Goal: Task Accomplishment & Management: Use online tool/utility

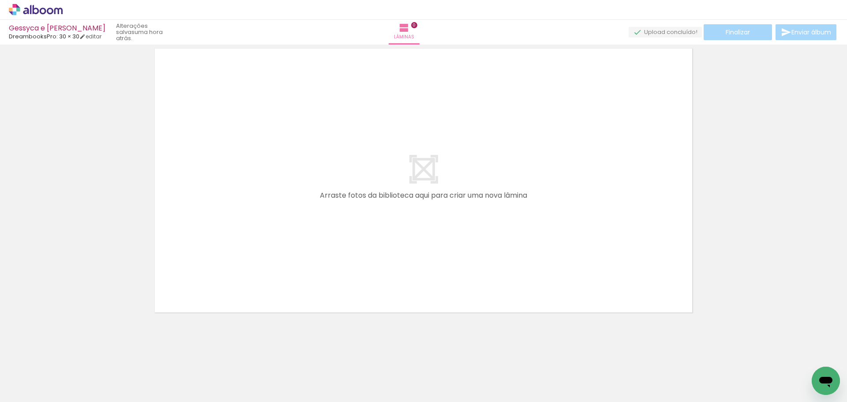
scroll to position [28, 0]
drag, startPoint x: 96, startPoint y: 371, endPoint x: 371, endPoint y: 224, distance: 312.7
click at [386, 149] on quentale-workspace at bounding box center [423, 201] width 847 height 402
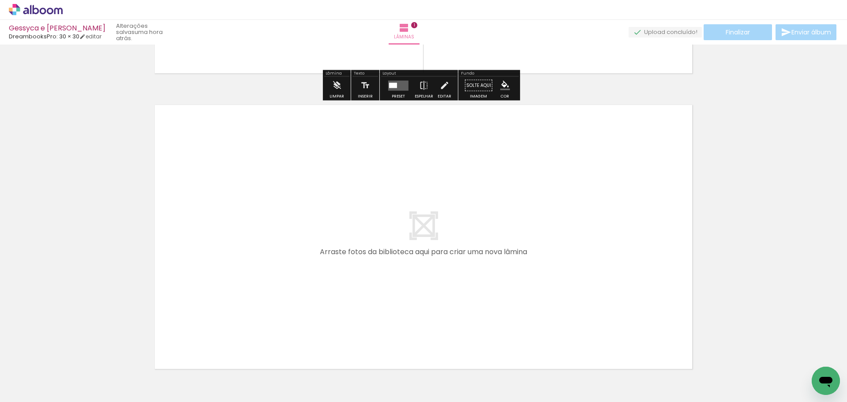
scroll to position [276, 0]
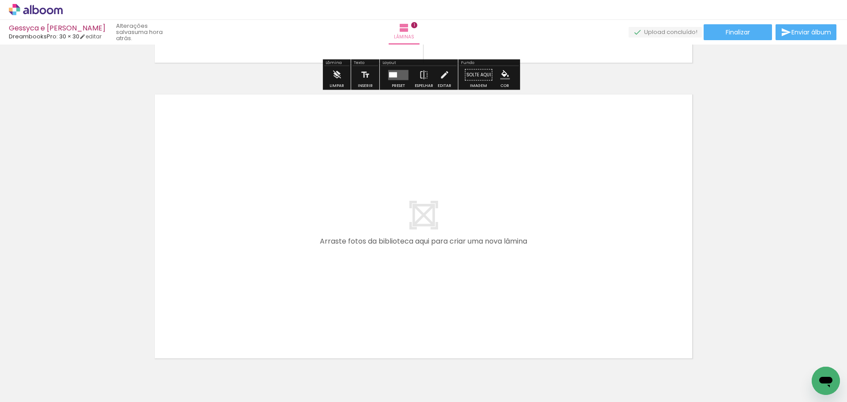
click at [46, 375] on iron-icon at bounding box center [44, 375] width 7 height 7
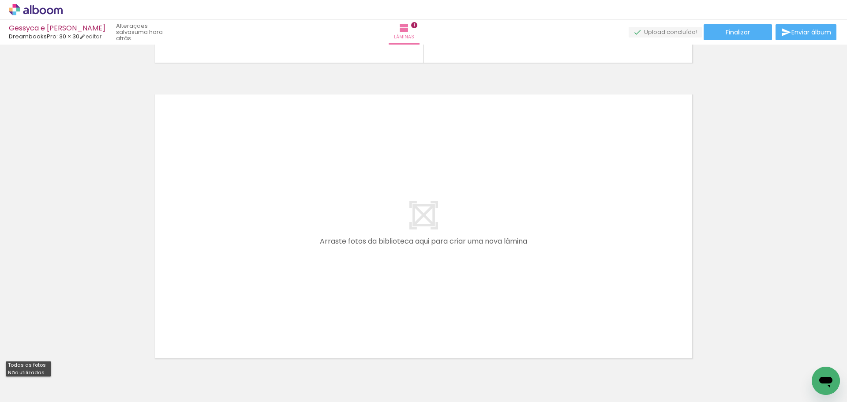
click at [48, 371] on paper-item "Não utilizadas" at bounding box center [28, 372] width 45 height 7
type input "Não utilizadas"
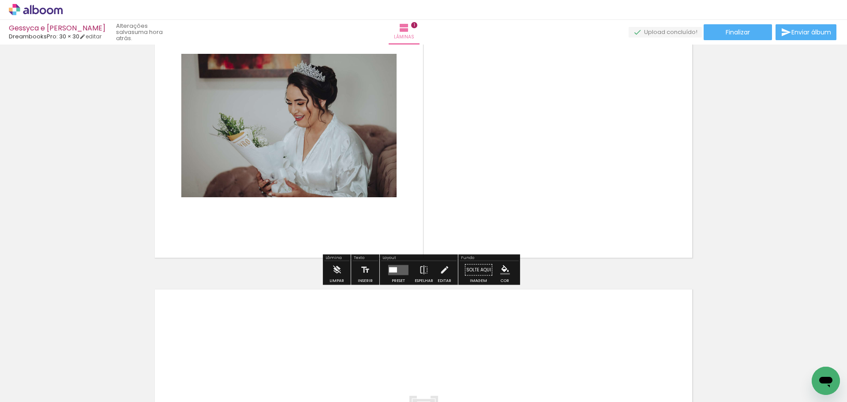
scroll to position [88, 0]
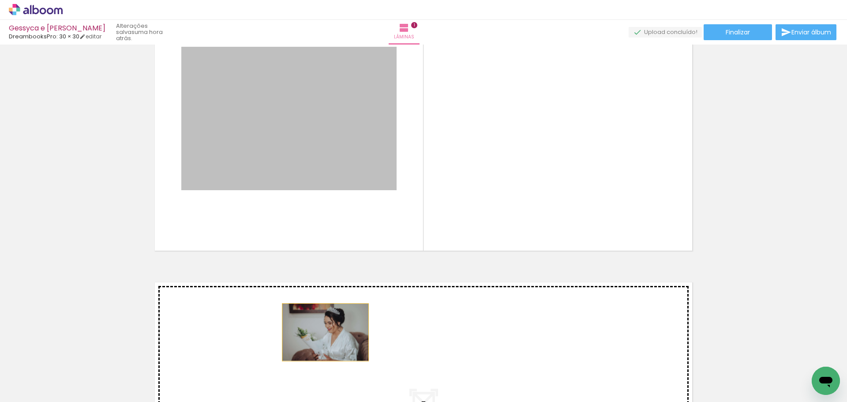
drag, startPoint x: 322, startPoint y: 315, endPoint x: 322, endPoint y: 332, distance: 16.8
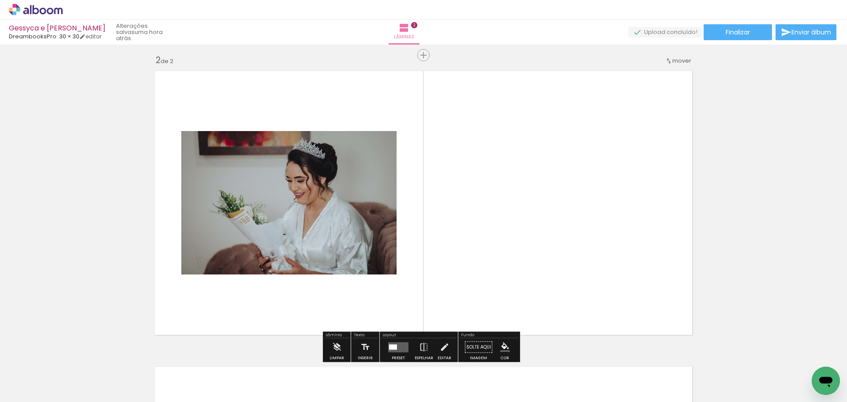
scroll to position [263, 0]
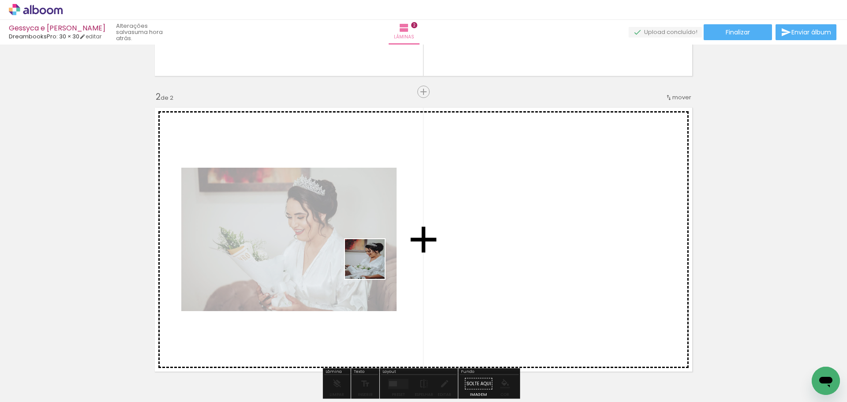
drag, startPoint x: 98, startPoint y: 374, endPoint x: 365, endPoint y: 279, distance: 283.4
click at [405, 254] on quentale-workspace at bounding box center [423, 201] width 847 height 402
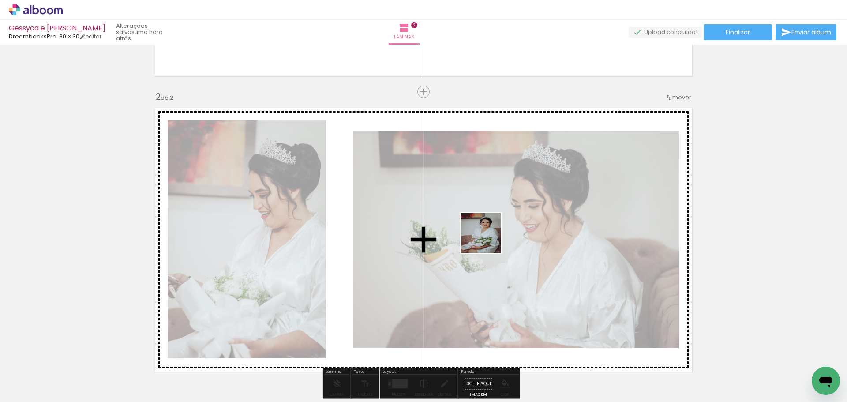
drag, startPoint x: 419, startPoint y: 264, endPoint x: 500, endPoint y: 258, distance: 80.9
click at [495, 238] on quentale-workspace at bounding box center [423, 201] width 847 height 402
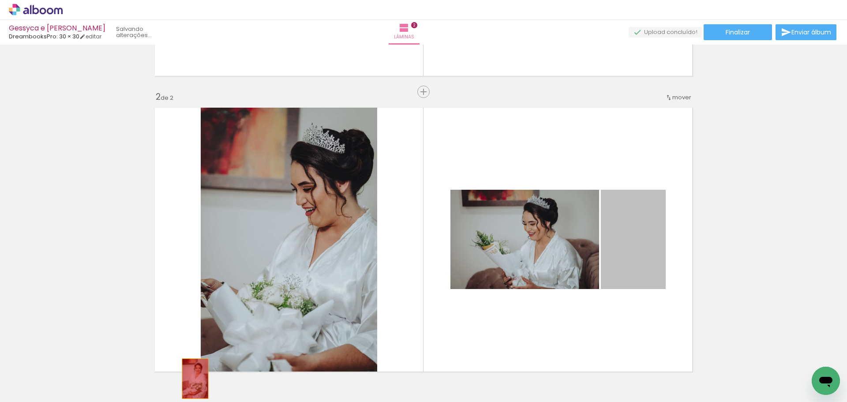
drag, startPoint x: 621, startPoint y: 267, endPoint x: 214, endPoint y: 377, distance: 422.0
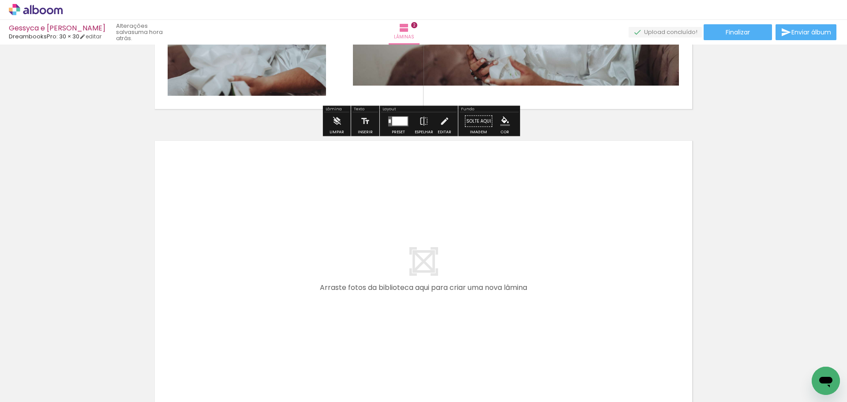
scroll to position [527, 0]
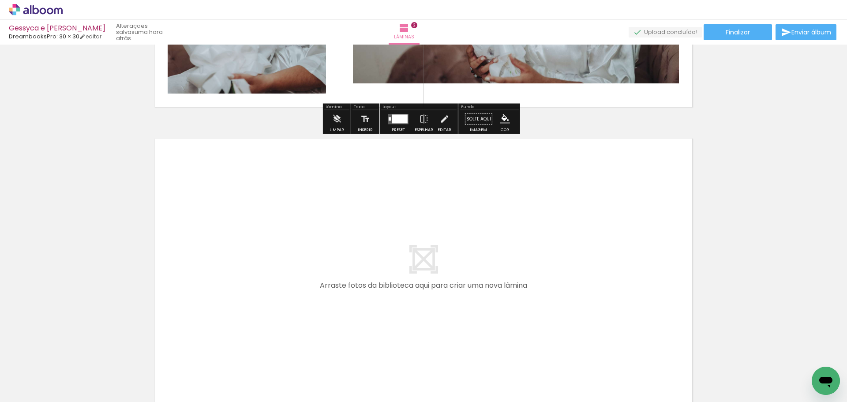
drag, startPoint x: 97, startPoint y: 378, endPoint x: 267, endPoint y: 228, distance: 227.1
click at [267, 228] on quentale-workspace at bounding box center [423, 201] width 847 height 402
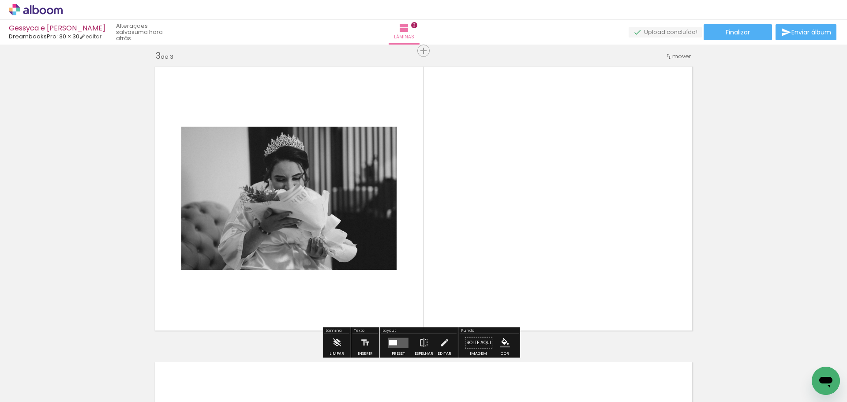
scroll to position [602, 0]
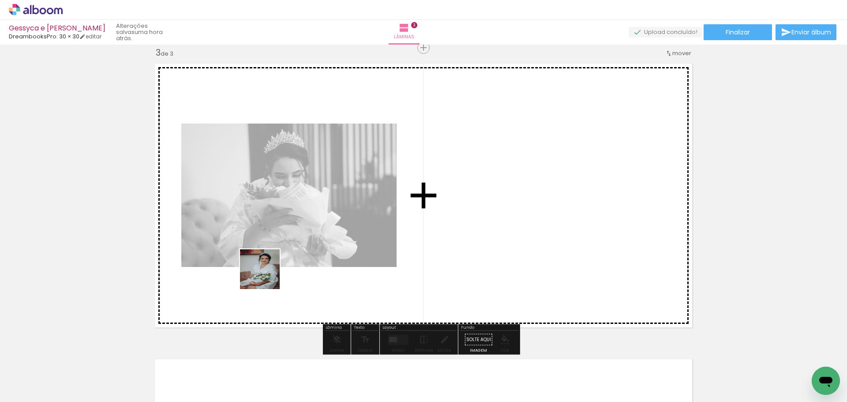
drag, startPoint x: 99, startPoint y: 371, endPoint x: 336, endPoint y: 261, distance: 261.4
click at [386, 224] on quentale-workspace at bounding box center [423, 201] width 847 height 402
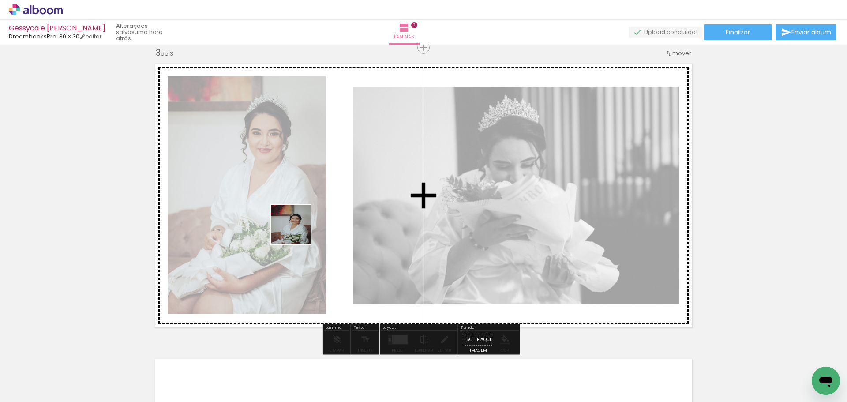
drag, startPoint x: 143, startPoint y: 336, endPoint x: 334, endPoint y: 228, distance: 219.1
click at [340, 205] on quentale-workspace at bounding box center [423, 201] width 847 height 402
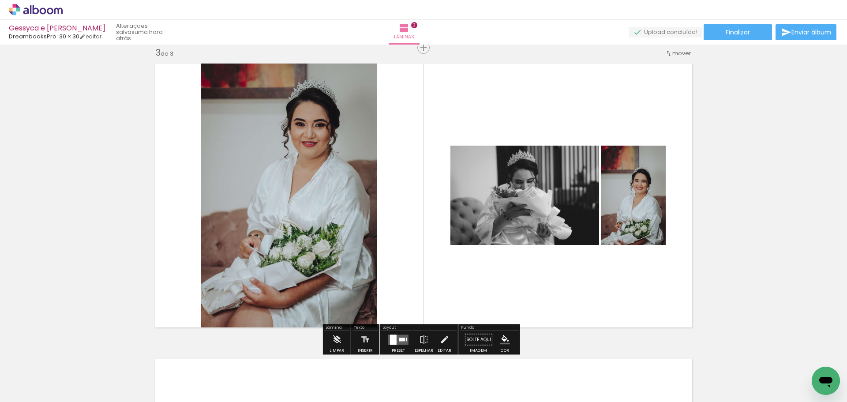
click at [398, 336] on quentale-layouter at bounding box center [398, 339] width 20 height 10
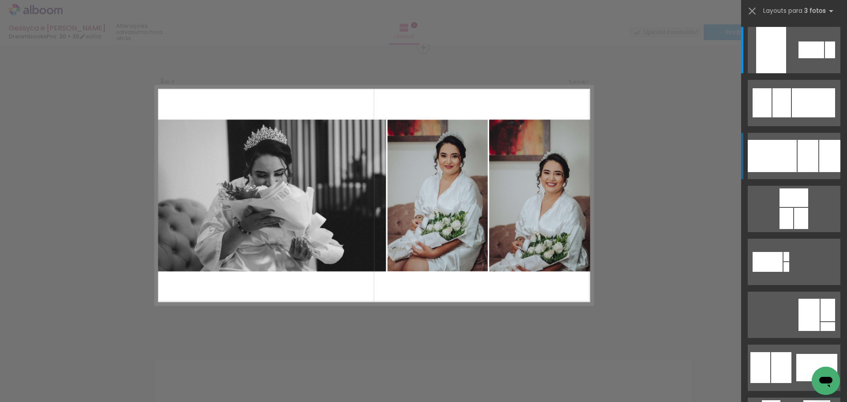
click at [810, 58] on div at bounding box center [811, 49] width 26 height 17
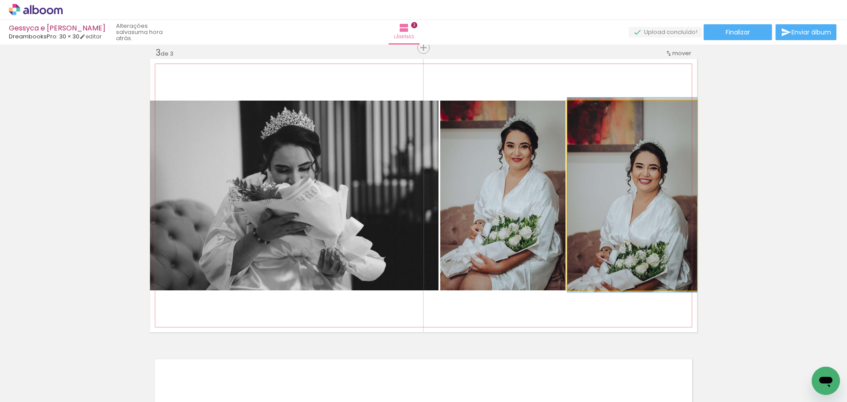
drag, startPoint x: 634, startPoint y: 187, endPoint x: 552, endPoint y: 184, distance: 81.2
click at [0, 0] on slot at bounding box center [0, 0] width 0 height 0
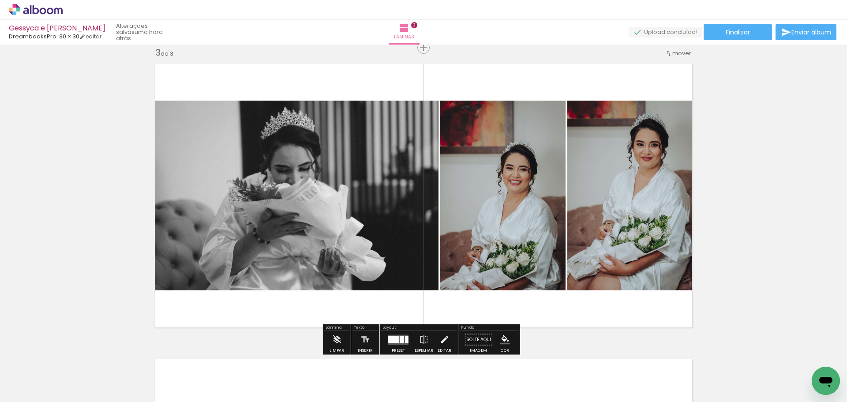
click at [752, 186] on div "Inserir lâmina 1 de 3 Inserir lâmina 2 de 3 Inserir lâmina 3 de 3" at bounding box center [423, 36] width 847 height 1182
click at [653, 187] on quentale-photo at bounding box center [632, 196] width 130 height 190
click at [727, 180] on div "Inserir lâmina 1 de 3 Inserir lâmina 2 de 3 Inserir lâmina 3 de 3" at bounding box center [423, 36] width 847 height 1182
click at [526, 213] on quentale-photo at bounding box center [502, 196] width 125 height 190
click at [749, 181] on div "Inserir lâmina 1 de 3 Inserir lâmina 2 de 3 Inserir lâmina 3 de 3" at bounding box center [423, 36] width 847 height 1182
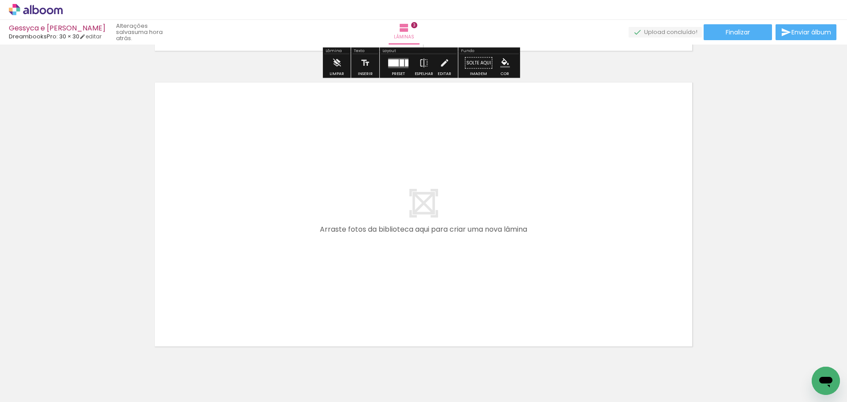
scroll to position [911, 0]
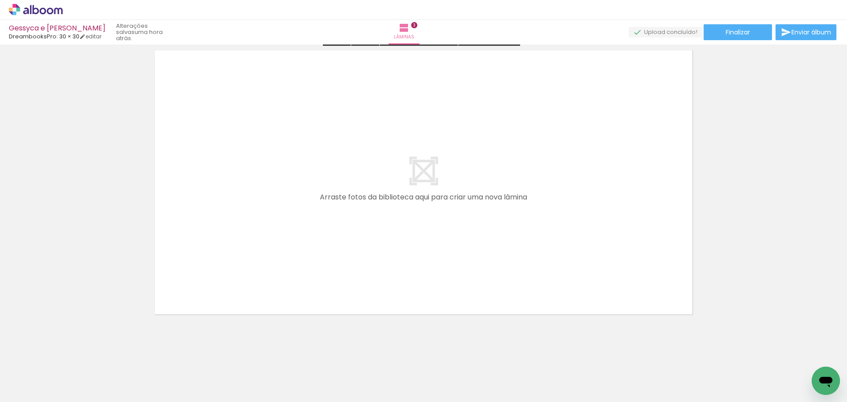
drag, startPoint x: 99, startPoint y: 373, endPoint x: 262, endPoint y: 233, distance: 215.1
click at [262, 233] on quentale-workspace at bounding box center [423, 201] width 847 height 402
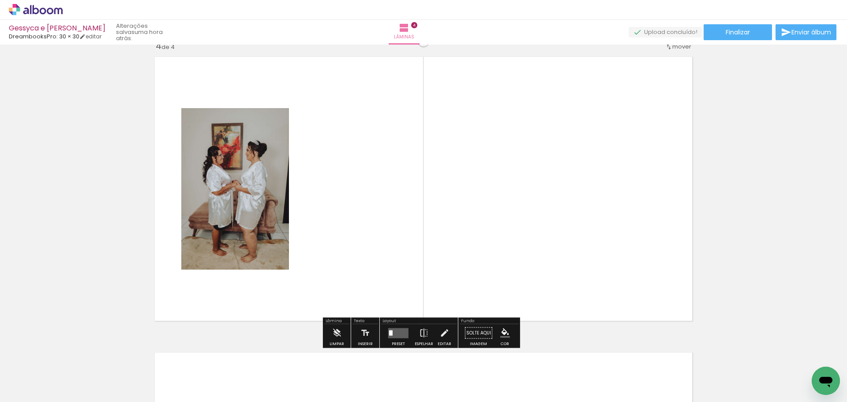
scroll to position [898, 0]
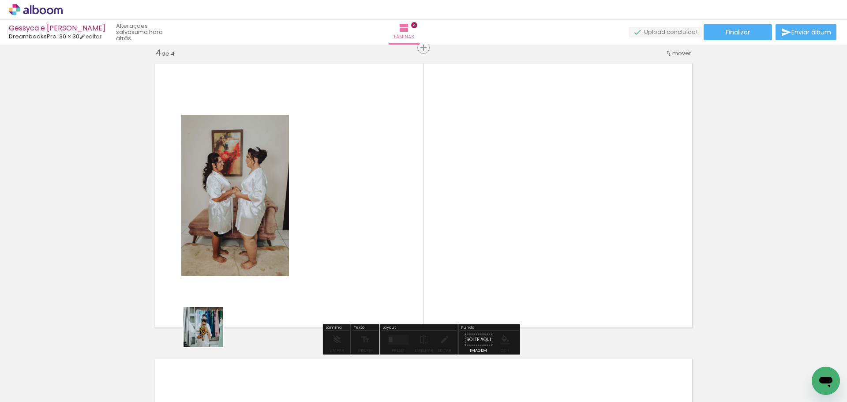
drag, startPoint x: 134, startPoint y: 381, endPoint x: 306, endPoint y: 266, distance: 206.1
click at [308, 257] on quentale-workspace at bounding box center [423, 201] width 847 height 402
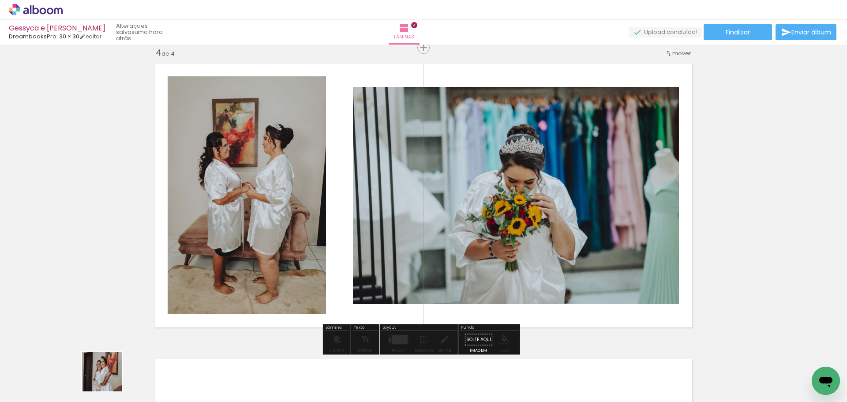
drag, startPoint x: 99, startPoint y: 381, endPoint x: 388, endPoint y: 224, distance: 329.0
click at [383, 215] on quentale-workspace at bounding box center [423, 201] width 847 height 402
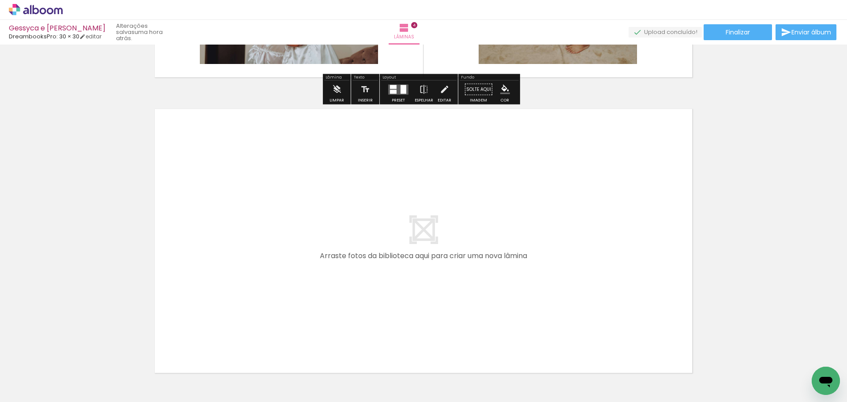
scroll to position [1162, 0]
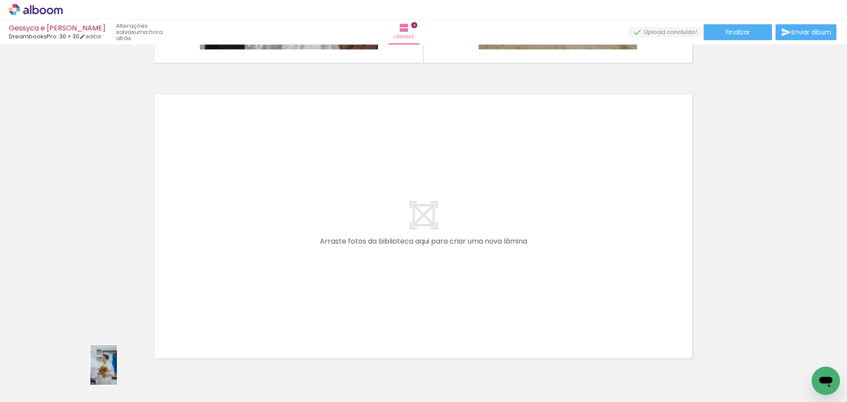
drag, startPoint x: 152, startPoint y: 327, endPoint x: 117, endPoint y: 371, distance: 56.5
click at [0, 0] on slot at bounding box center [0, 0] width 0 height 0
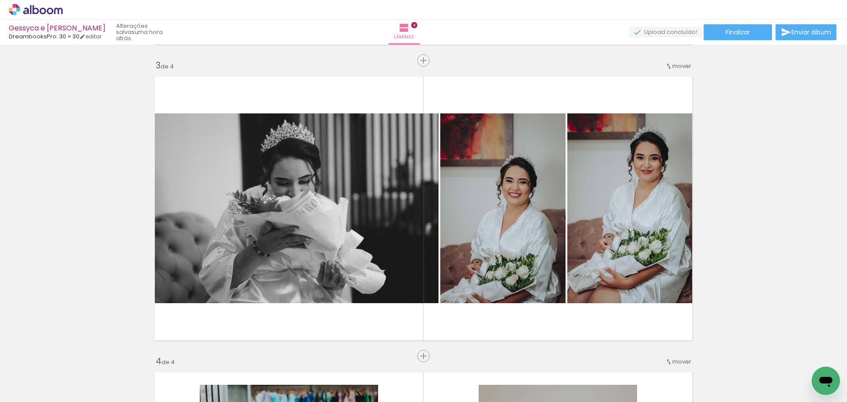
scroll to position [589, 0]
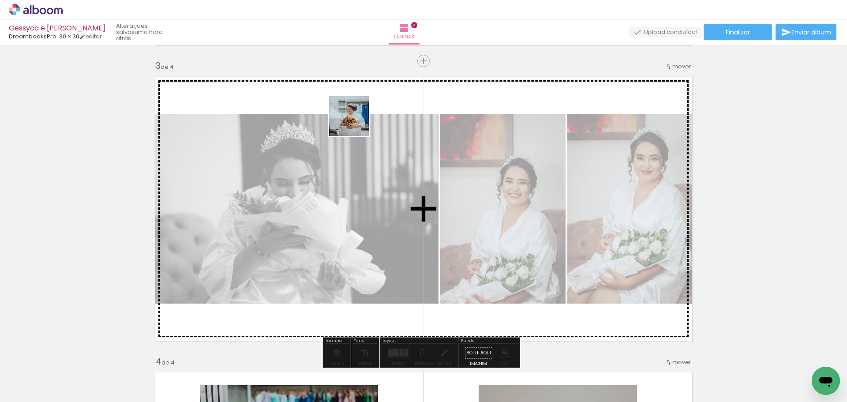
drag, startPoint x: 84, startPoint y: 373, endPoint x: 384, endPoint y: 123, distance: 391.0
click at [356, 122] on quentale-workspace at bounding box center [423, 201] width 847 height 402
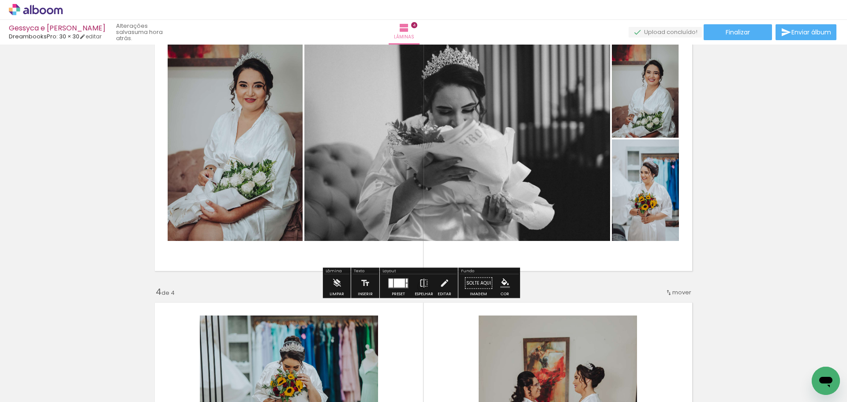
scroll to position [633, 0]
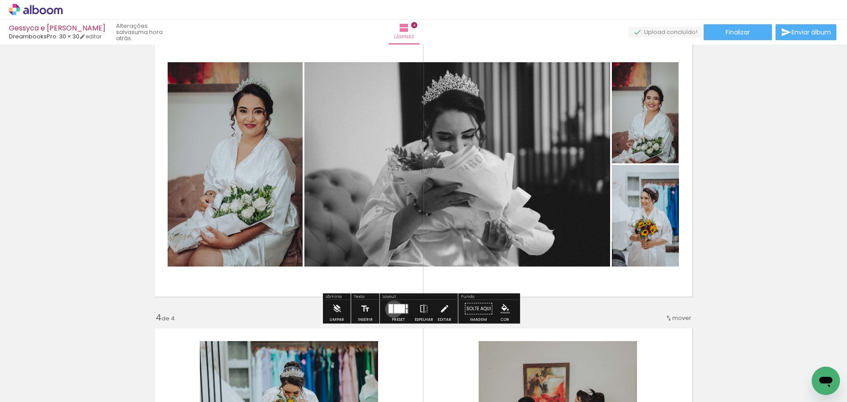
click at [394, 309] on div at bounding box center [399, 308] width 11 height 9
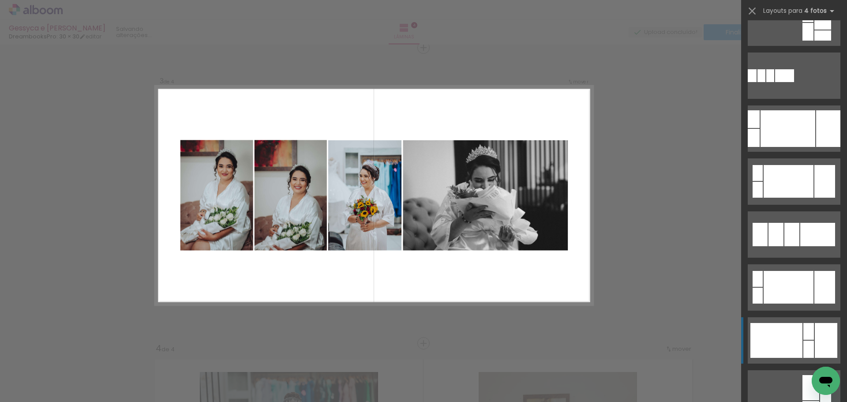
scroll to position [220, 0]
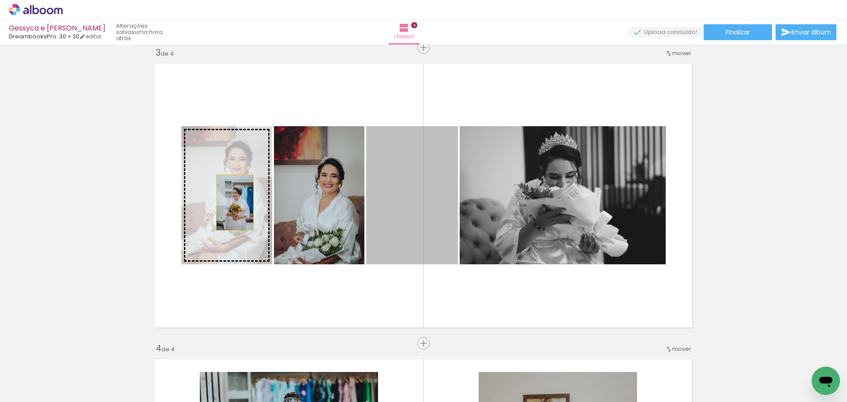
drag, startPoint x: 395, startPoint y: 202, endPoint x: 231, endPoint y: 202, distance: 163.6
click at [0, 0] on slot at bounding box center [0, 0] width 0 height 0
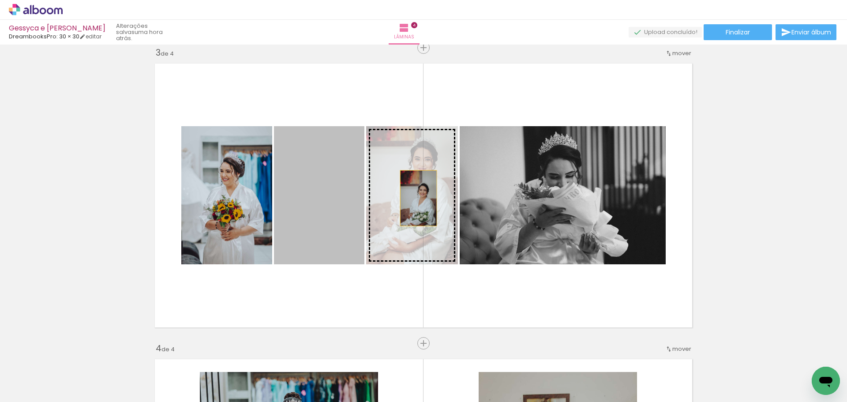
drag, startPoint x: 320, startPoint y: 209, endPoint x: 418, endPoint y: 198, distance: 98.6
click at [0, 0] on slot at bounding box center [0, 0] width 0 height 0
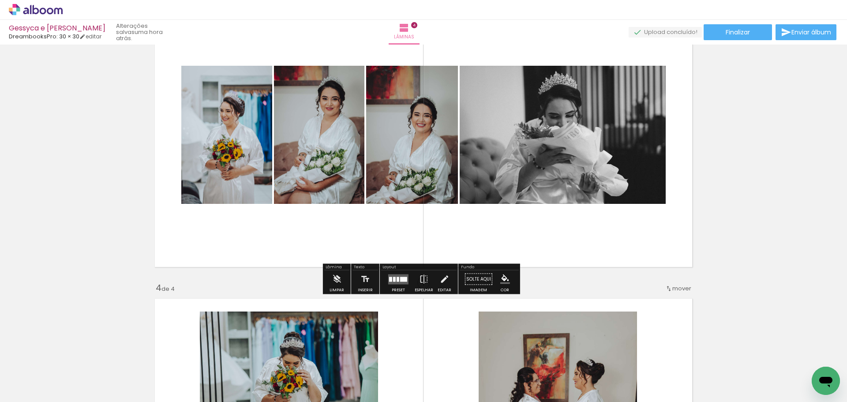
scroll to position [690, 0]
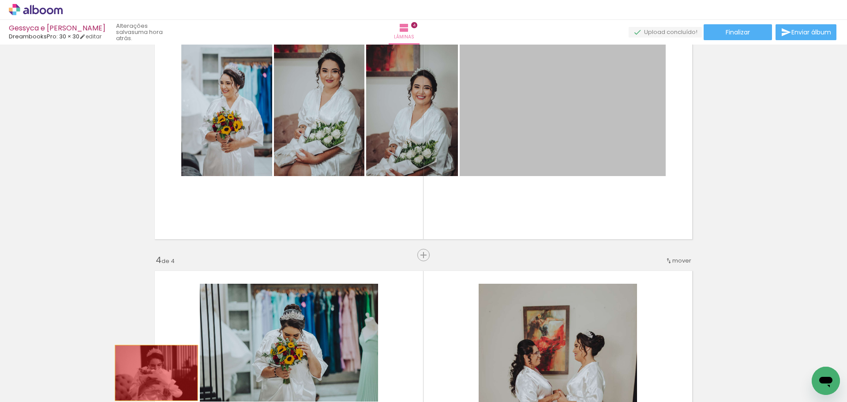
drag, startPoint x: 477, startPoint y: 194, endPoint x: 396, endPoint y: 250, distance: 98.3
click at [153, 375] on quentale-workspace at bounding box center [423, 201] width 847 height 402
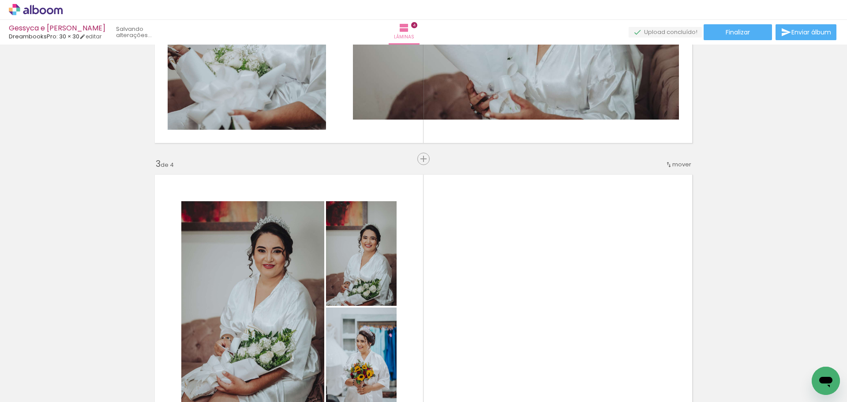
scroll to position [470, 0]
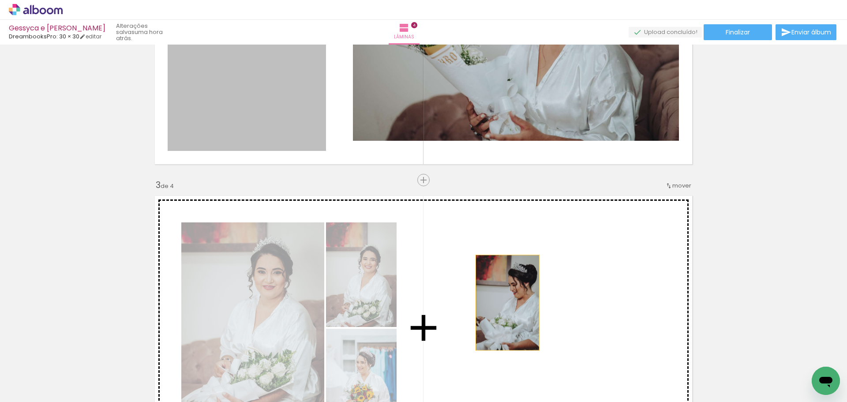
drag, startPoint x: 320, startPoint y: 130, endPoint x: 504, endPoint y: 302, distance: 252.3
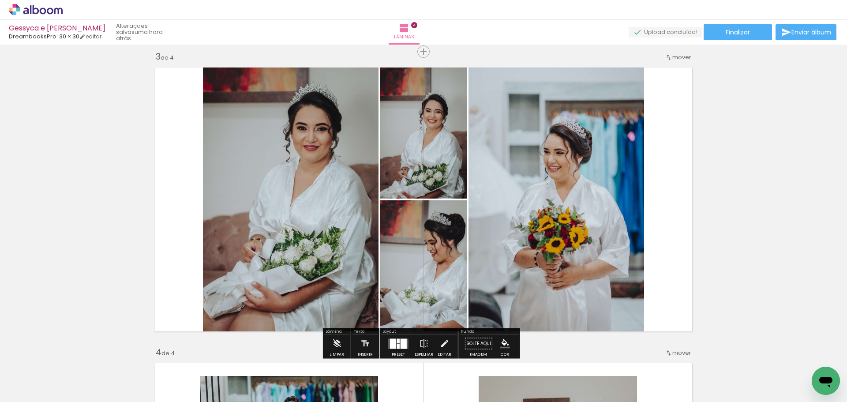
scroll to position [602, 0]
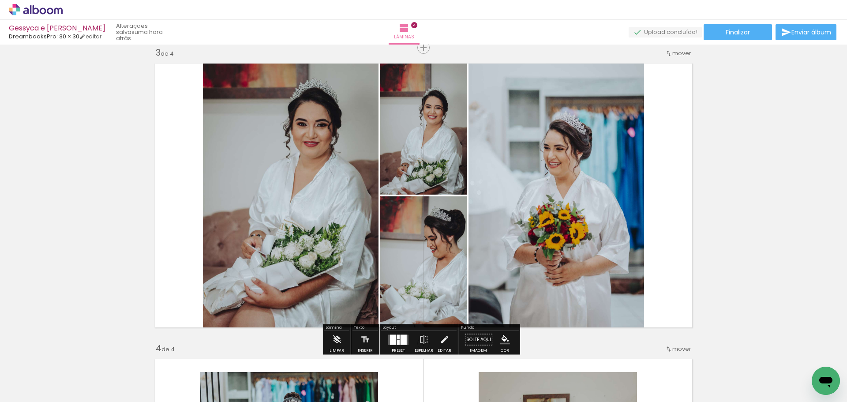
click at [393, 336] on div at bounding box center [393, 339] width 6 height 10
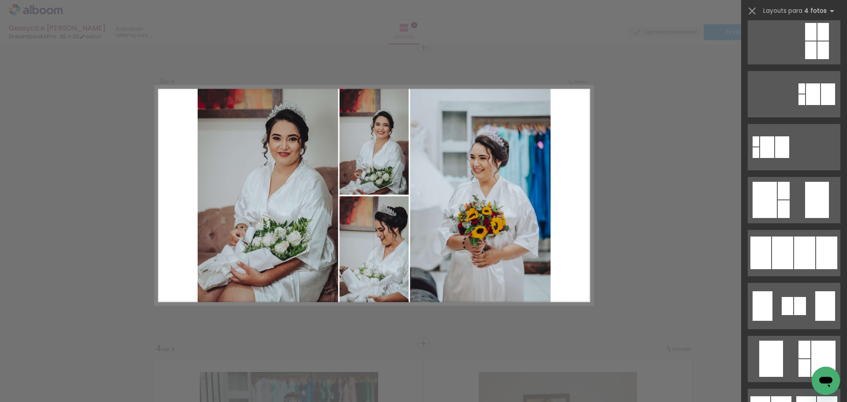
scroll to position [0, 0]
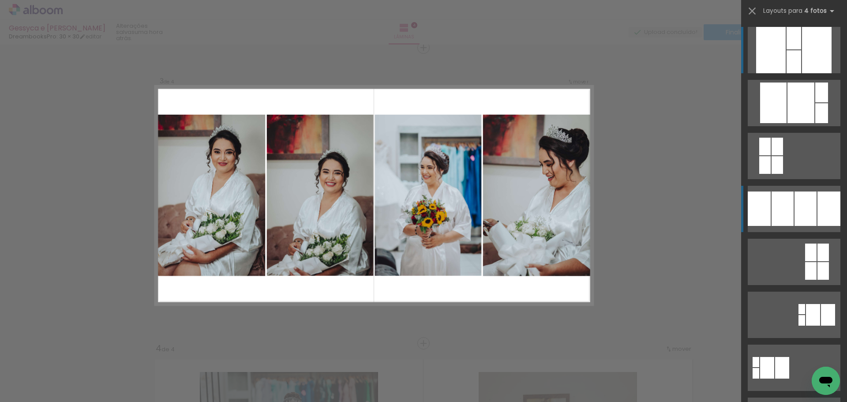
click at [787, 49] on div at bounding box center [793, 38] width 15 height 22
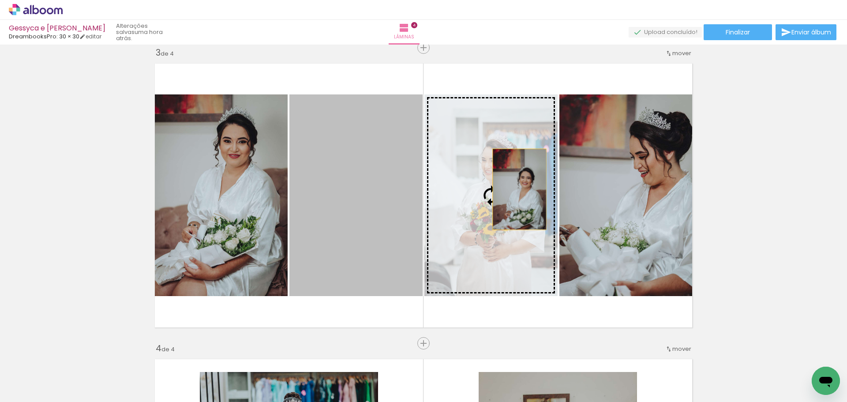
drag, startPoint x: 358, startPoint y: 199, endPoint x: 500, endPoint y: 190, distance: 142.3
click at [0, 0] on slot at bounding box center [0, 0] width 0 height 0
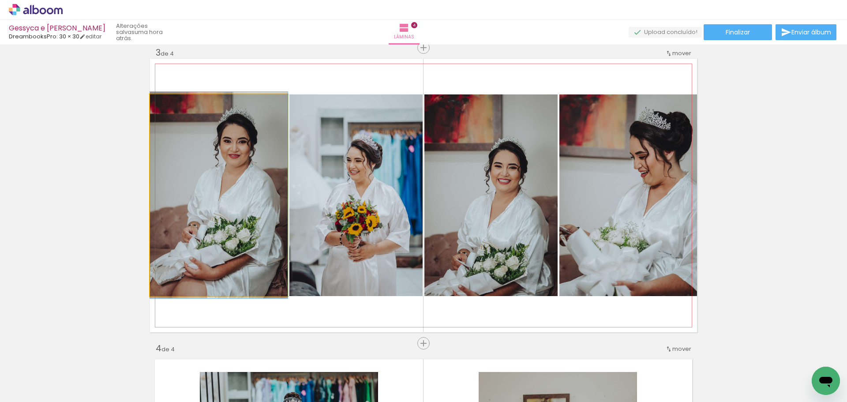
drag, startPoint x: 263, startPoint y: 198, endPoint x: 343, endPoint y: 199, distance: 80.2
click at [0, 0] on slot at bounding box center [0, 0] width 0 height 0
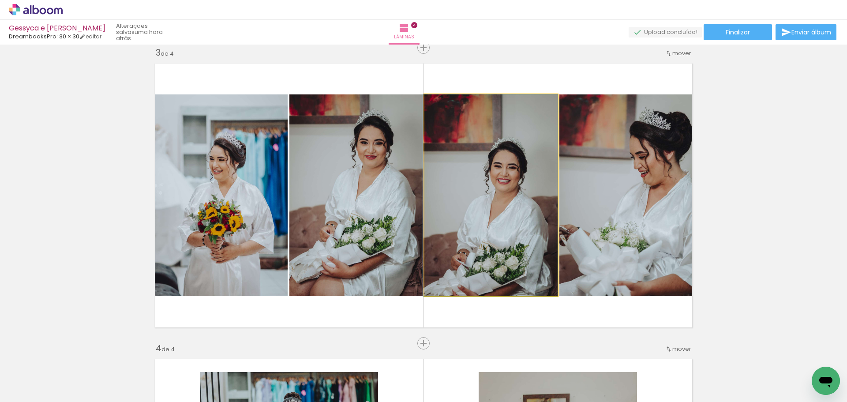
drag, startPoint x: 497, startPoint y: 206, endPoint x: 362, endPoint y: 208, distance: 134.9
click at [0, 0] on slot at bounding box center [0, 0] width 0 height 0
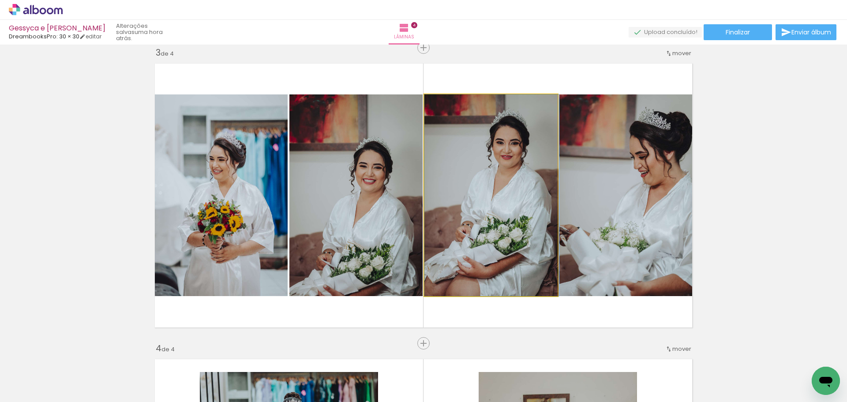
drag, startPoint x: 487, startPoint y: 209, endPoint x: 565, endPoint y: 205, distance: 78.2
click at [0, 0] on slot at bounding box center [0, 0] width 0 height 0
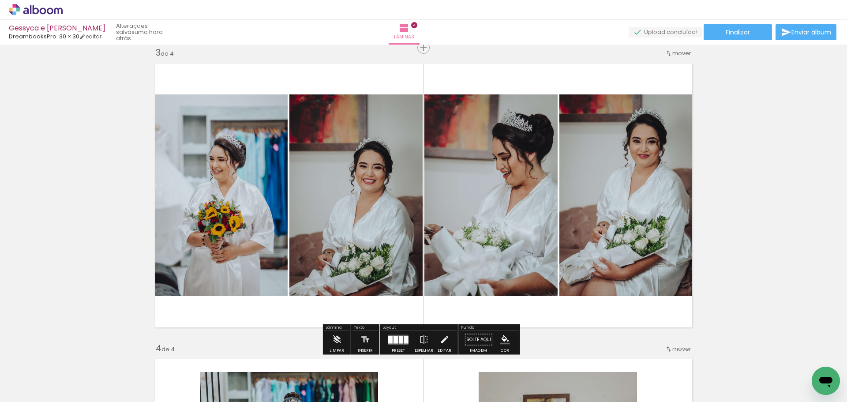
click at [765, 168] on div "Inserir lâmina 1 de 4 Inserir lâmina 2 de 4 Inserir lâmina 3 de 4 Inserir lâmin…" at bounding box center [423, 183] width 847 height 1477
click at [377, 211] on quentale-photo at bounding box center [355, 194] width 133 height 201
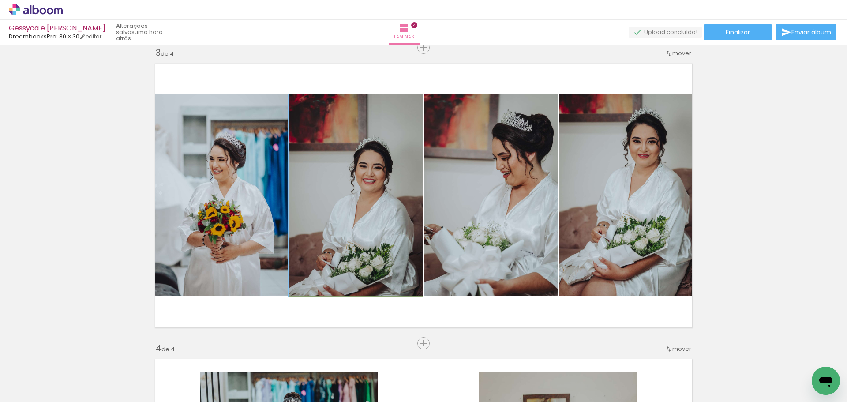
click at [376, 213] on quentale-photo at bounding box center [355, 194] width 133 height 201
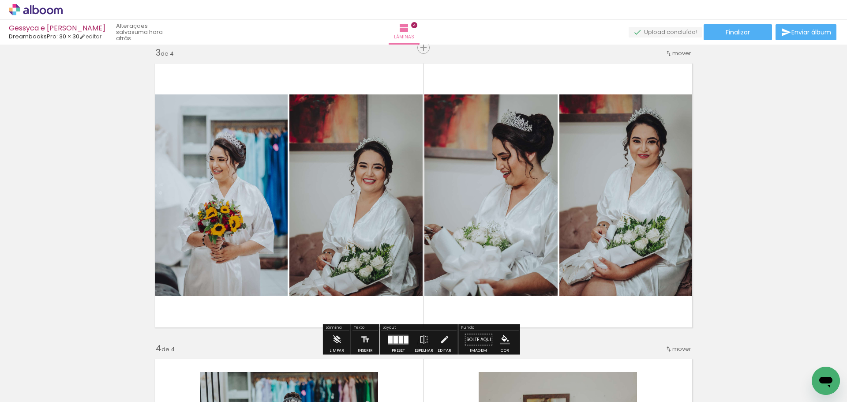
click at [713, 180] on div "Inserir lâmina 1 de 4 Inserir lâmina 2 de 4 Inserir lâmina 3 de 4 Inserir lâmin…" at bounding box center [423, 183] width 847 height 1477
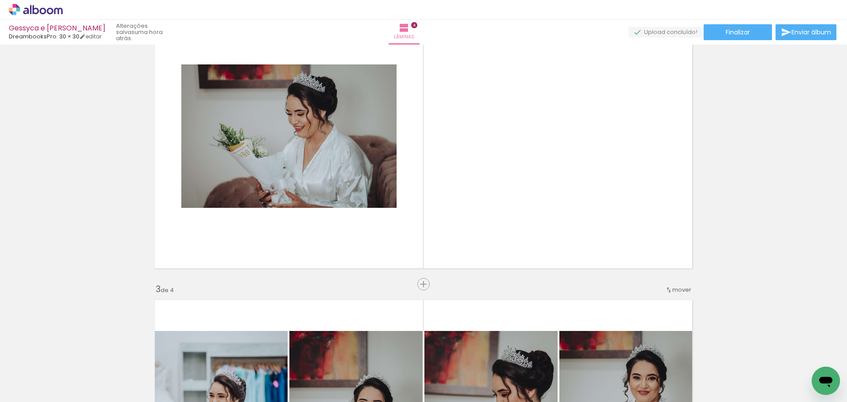
scroll to position [338, 0]
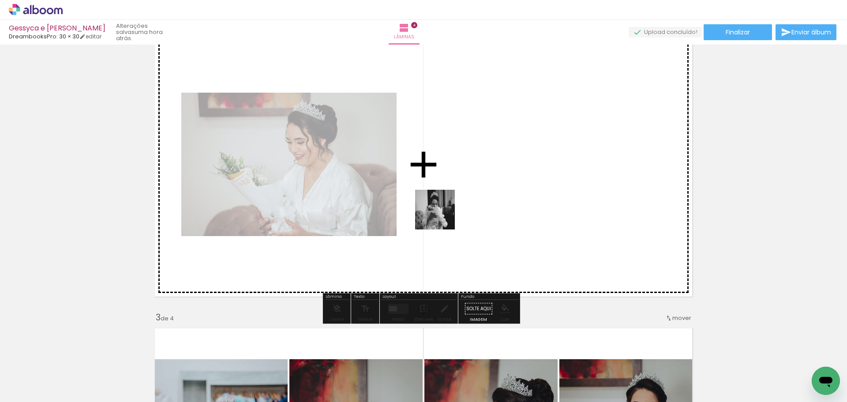
drag, startPoint x: 128, startPoint y: 366, endPoint x: 458, endPoint y: 208, distance: 366.2
click at [458, 208] on quentale-workspace at bounding box center [423, 201] width 847 height 402
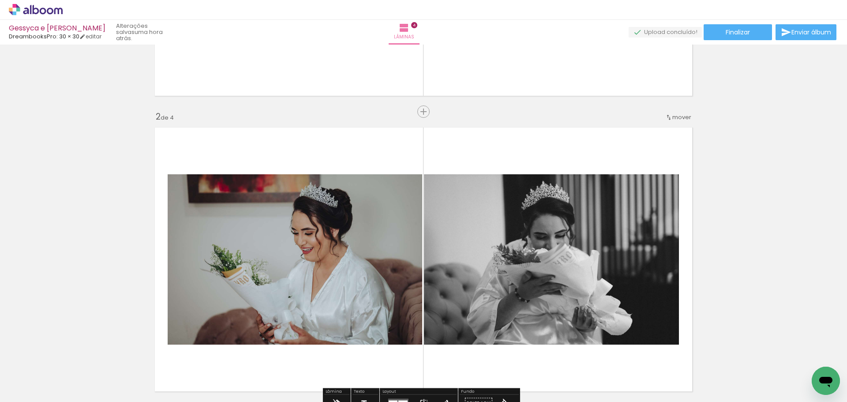
scroll to position [250, 0]
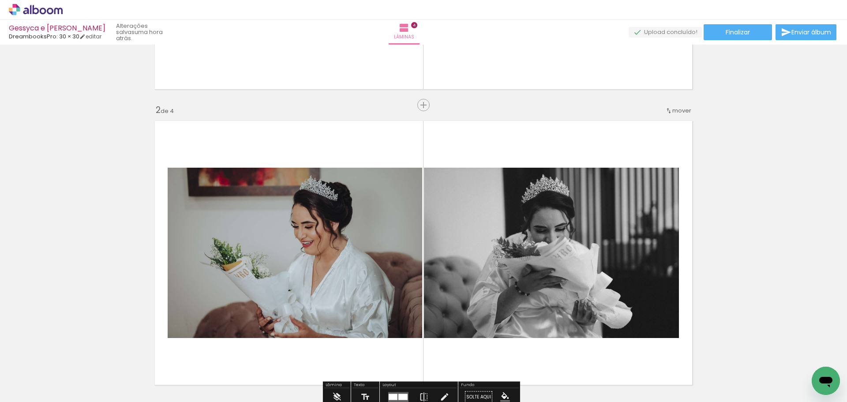
click at [675, 112] on span "mover" at bounding box center [681, 110] width 19 height 8
click at [665, 137] on paper-item "depois da 3" at bounding box center [655, 138] width 67 height 15
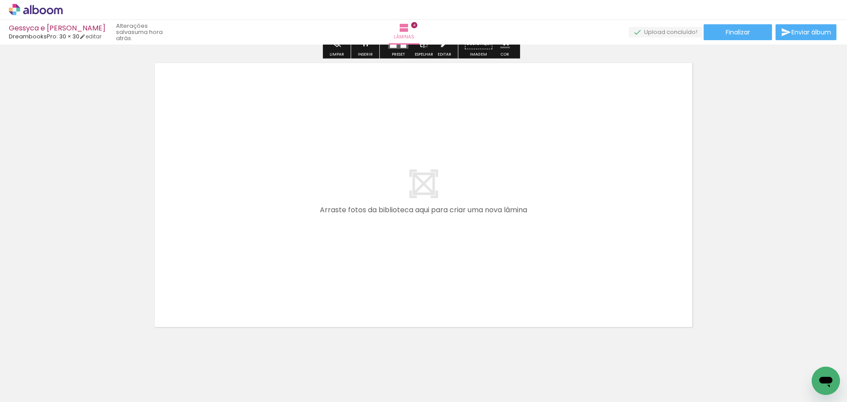
scroll to position [1209, 0]
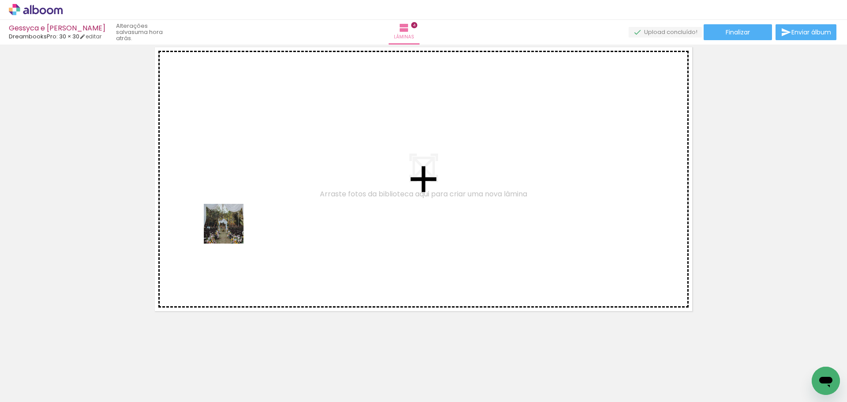
drag, startPoint x: 99, startPoint y: 378, endPoint x: 180, endPoint y: 313, distance: 104.4
click at [250, 203] on quentale-workspace at bounding box center [423, 201] width 847 height 402
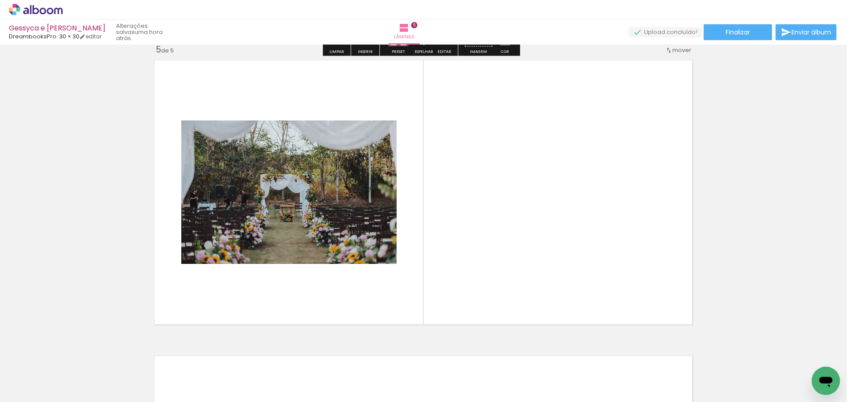
scroll to position [1193, 0]
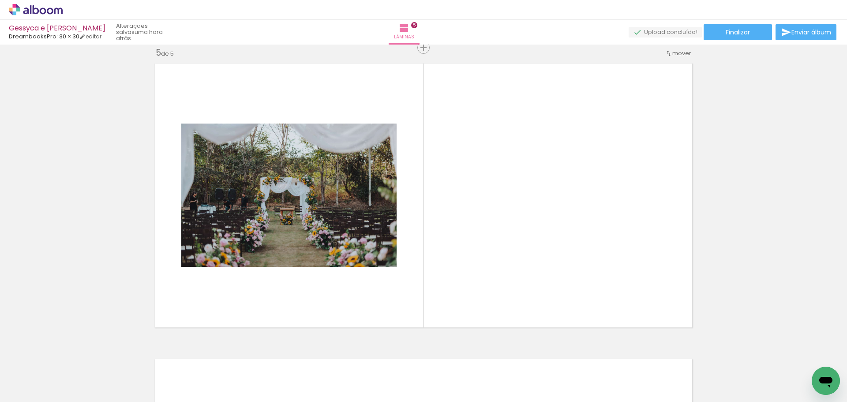
drag, startPoint x: 106, startPoint y: 370, endPoint x: 322, endPoint y: 192, distance: 279.9
click at [322, 192] on quentale-workspace at bounding box center [423, 201] width 847 height 402
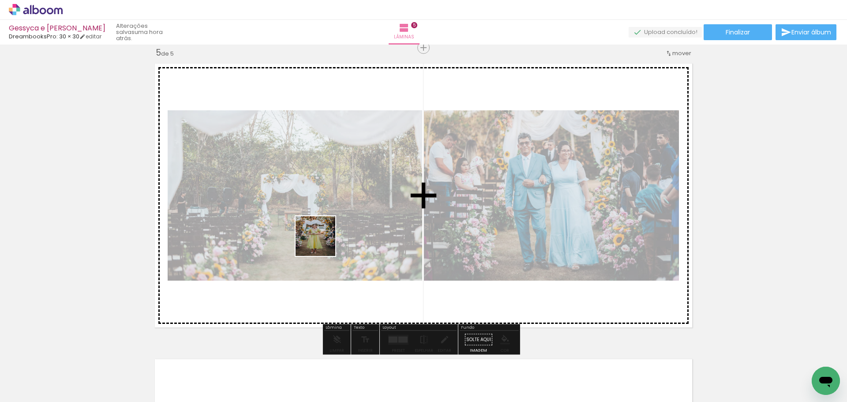
drag, startPoint x: 101, startPoint y: 377, endPoint x: 354, endPoint y: 232, distance: 291.7
click at [333, 234] on quentale-workspace at bounding box center [423, 201] width 847 height 402
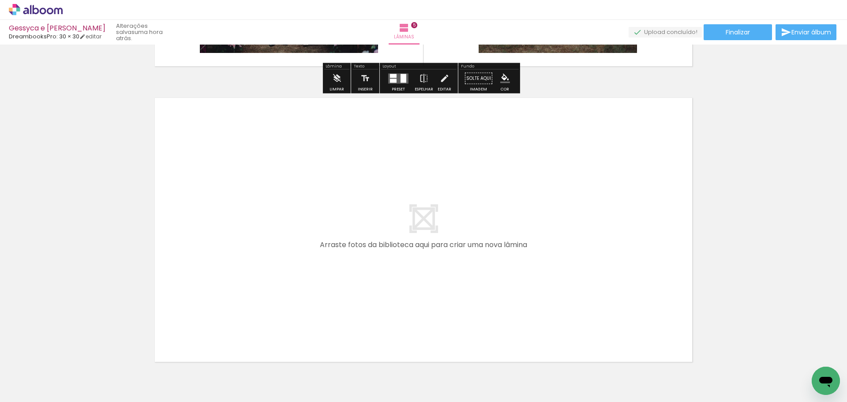
scroll to position [1458, 0]
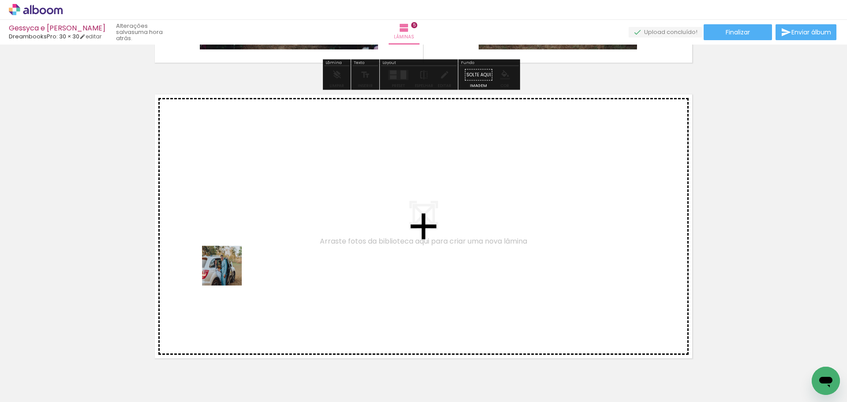
drag, startPoint x: 203, startPoint y: 292, endPoint x: 260, endPoint y: 242, distance: 75.3
click at [260, 242] on quentale-workspace at bounding box center [423, 201] width 847 height 402
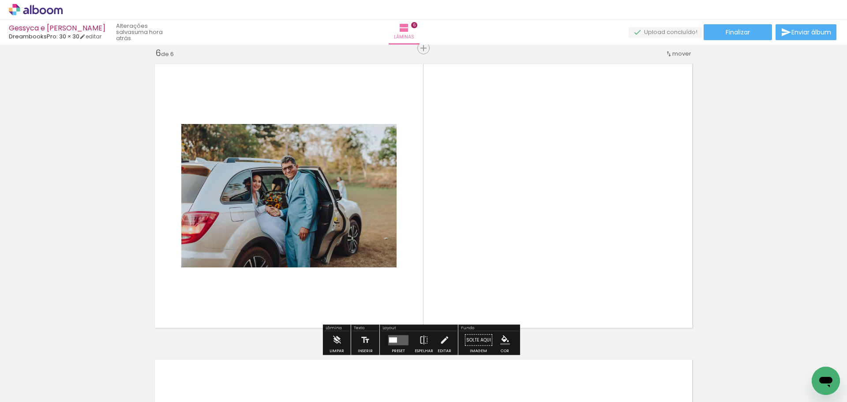
scroll to position [1488, 0]
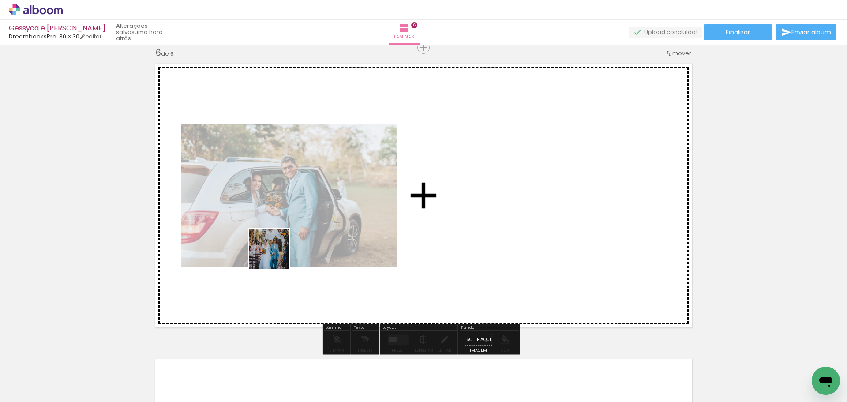
drag, startPoint x: 106, startPoint y: 373, endPoint x: 258, endPoint y: 295, distance: 171.4
click at [330, 220] on quentale-workspace at bounding box center [423, 201] width 847 height 402
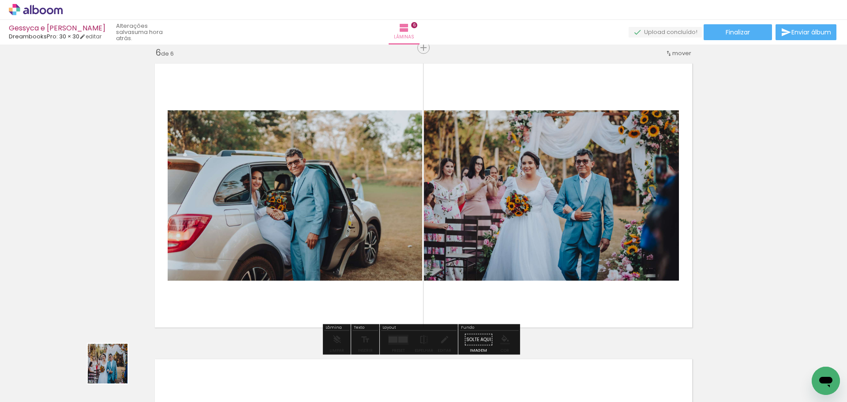
drag, startPoint x: 102, startPoint y: 379, endPoint x: 326, endPoint y: 231, distance: 268.4
click at [323, 225] on quentale-workspace at bounding box center [423, 201] width 847 height 402
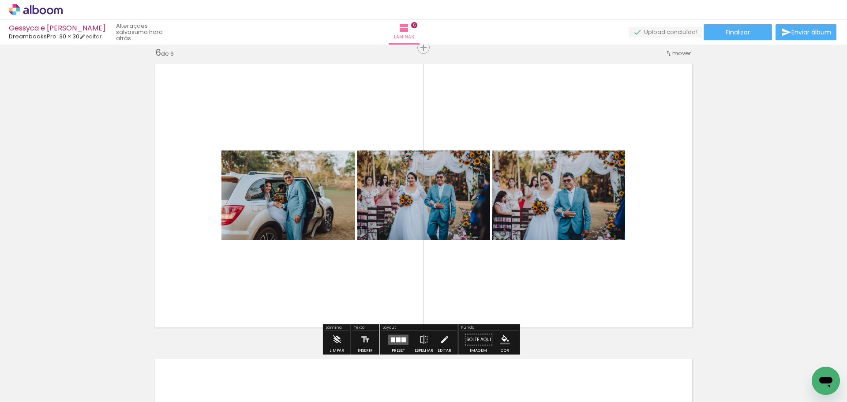
click at [388, 340] on quentale-layouter at bounding box center [398, 339] width 20 height 10
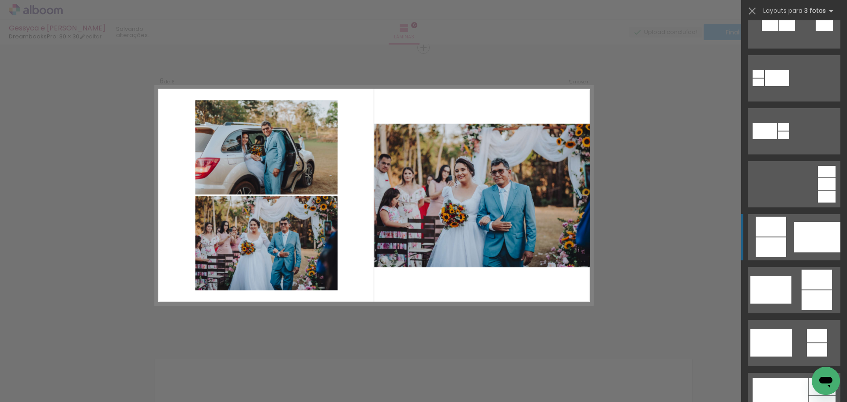
scroll to position [88, 0]
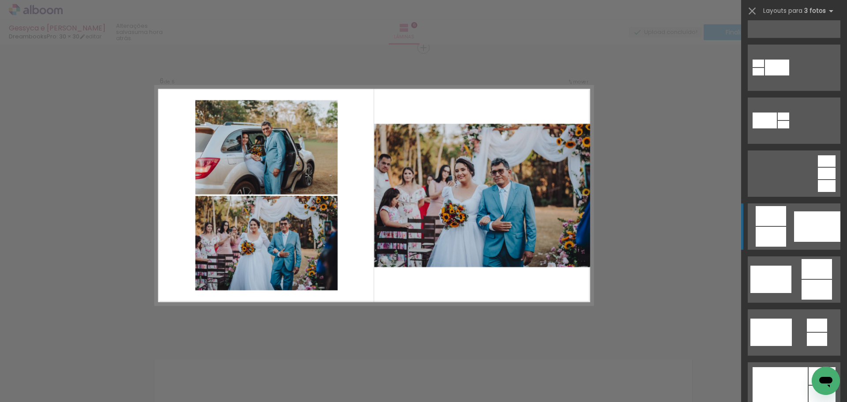
click at [799, 233] on div at bounding box center [817, 226] width 46 height 30
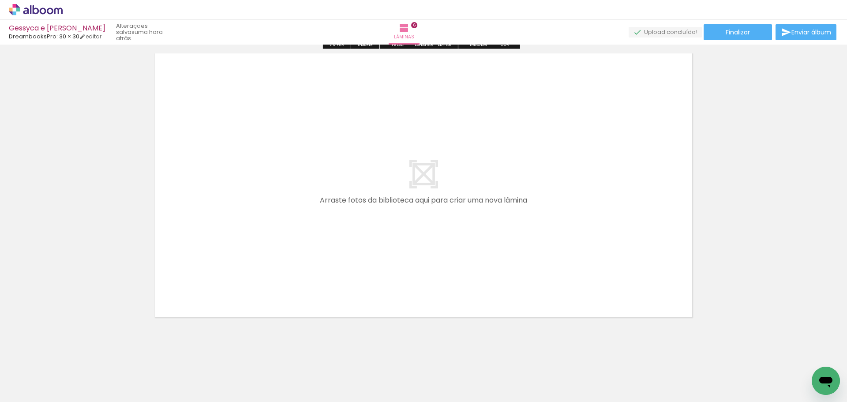
scroll to position [1797, 0]
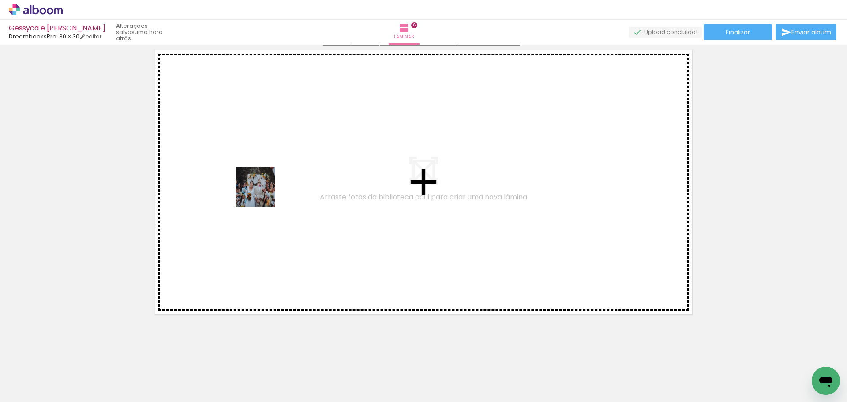
drag, startPoint x: 96, startPoint y: 374, endPoint x: 262, endPoint y: 193, distance: 245.6
click at [262, 193] on quentale-workspace at bounding box center [423, 201] width 847 height 402
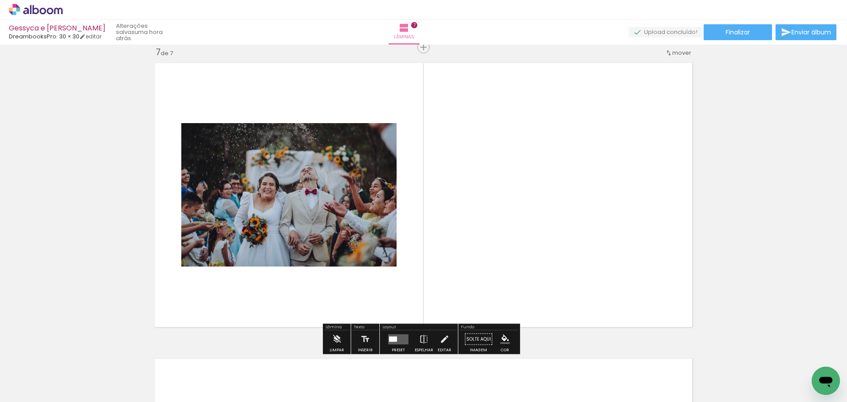
scroll to position [1784, 0]
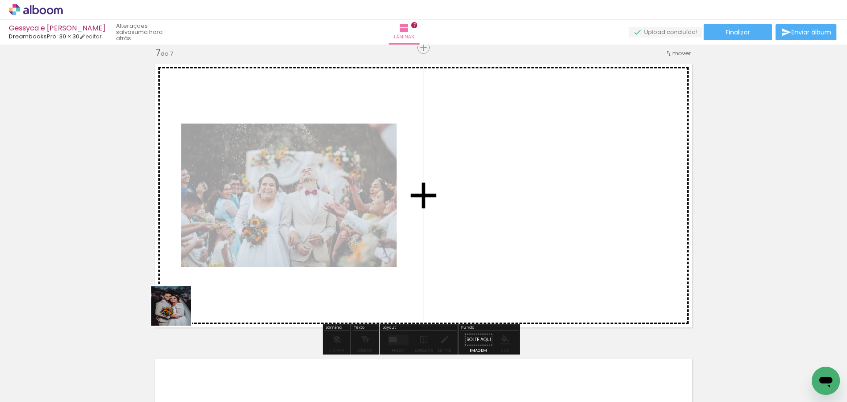
drag, startPoint x: 92, startPoint y: 368, endPoint x: 393, endPoint y: 209, distance: 340.2
click at [393, 209] on quentale-workspace at bounding box center [423, 201] width 847 height 402
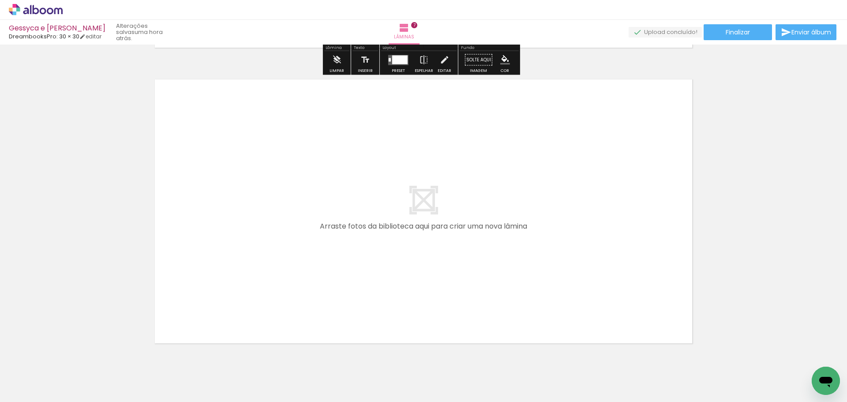
scroll to position [2093, 0]
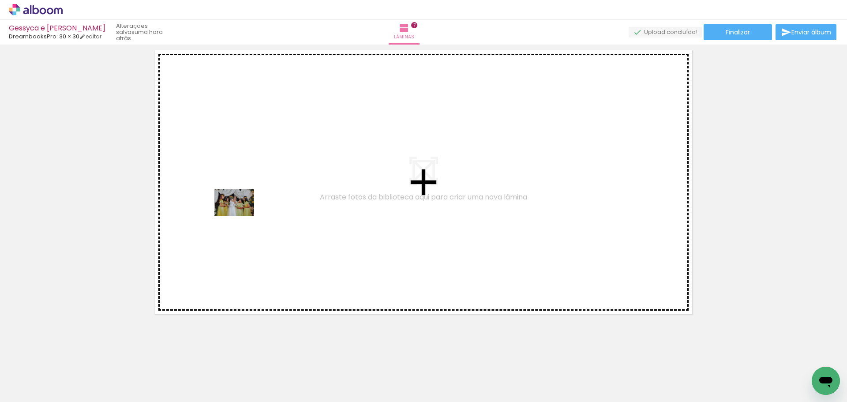
drag, startPoint x: 89, startPoint y: 379, endPoint x: 241, endPoint y: 216, distance: 223.7
click at [241, 216] on quentale-workspace at bounding box center [423, 201] width 847 height 402
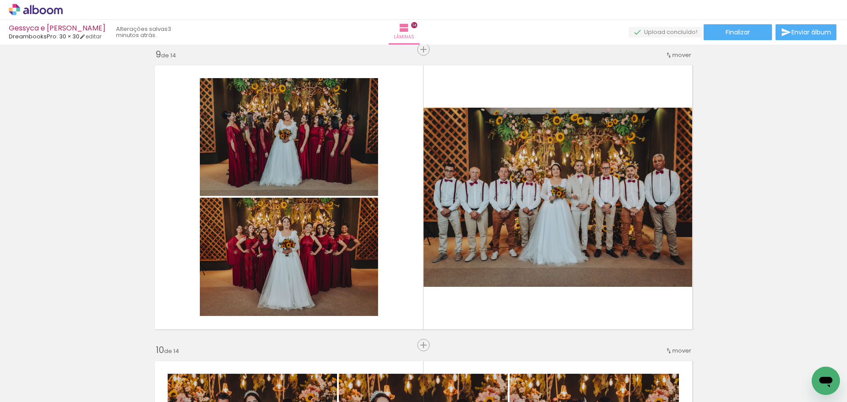
scroll to position [2312, 0]
